Goal: Transaction & Acquisition: Purchase product/service

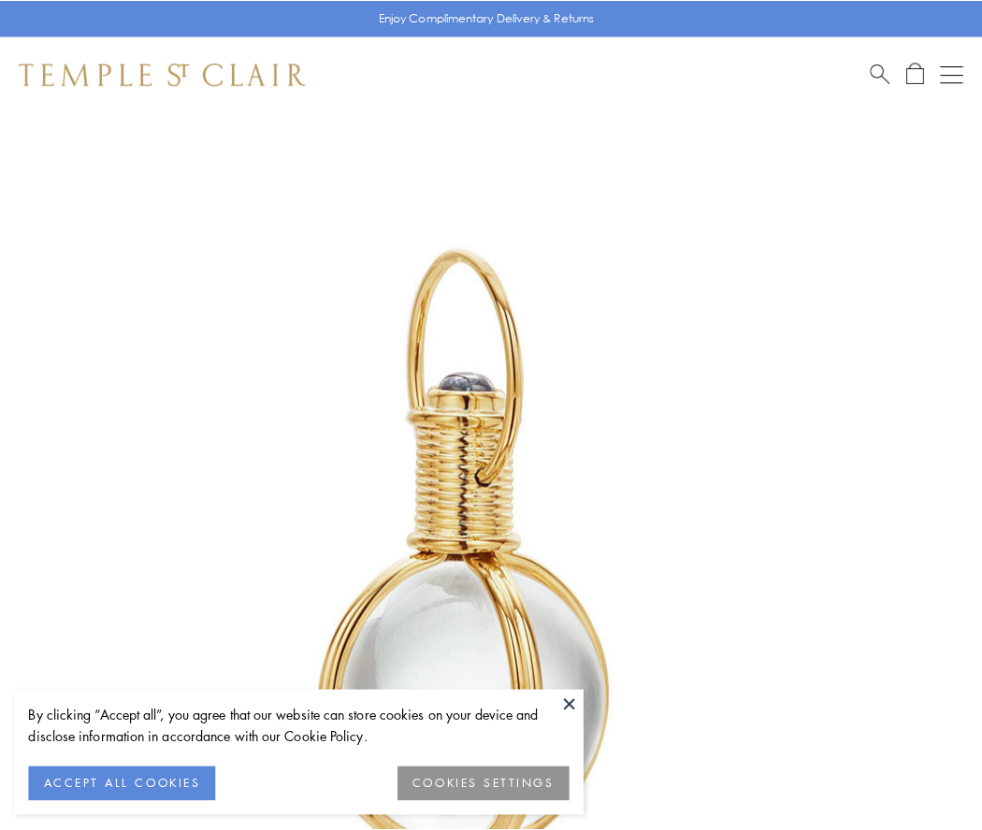
scroll to position [488, 0]
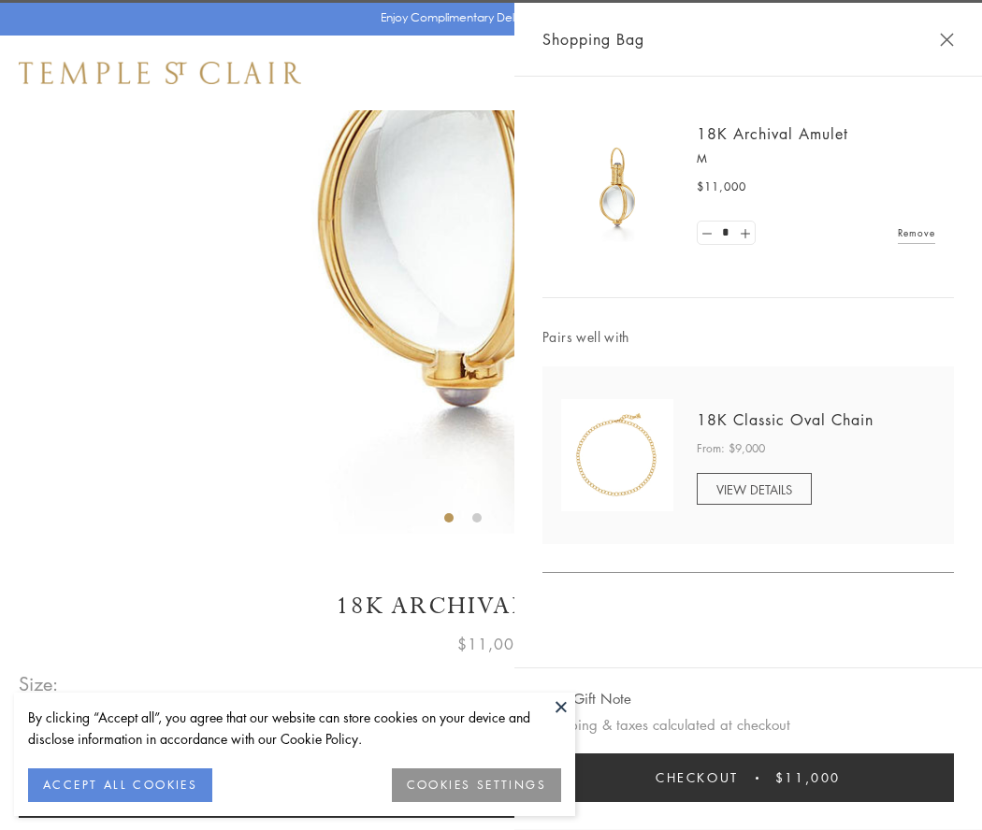
click at [748, 778] on button "Checkout $11,000" at bounding box center [747, 778] width 411 height 49
